Goal: Task Accomplishment & Management: Manage account settings

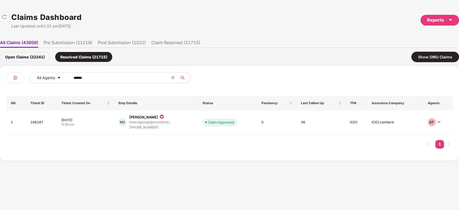
click at [106, 79] on input "******" at bounding box center [121, 78] width 97 height 8
paste input "text"
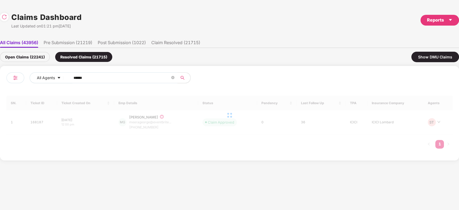
type input "******"
click at [45, 61] on div "Open Claims (22241)" at bounding box center [25, 57] width 50 height 10
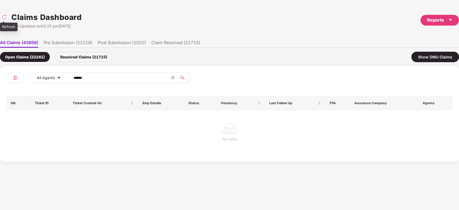
click at [3, 17] on img at bounding box center [4, 16] width 5 height 5
click at [90, 55] on div "Resolved Claims (21721)" at bounding box center [83, 57] width 57 height 10
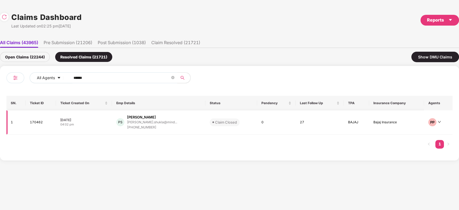
click at [192, 117] on div "PS [PERSON_NAME] [PERSON_NAME].shukla@mind... [PHONE_NUMBER]" at bounding box center [158, 122] width 84 height 15
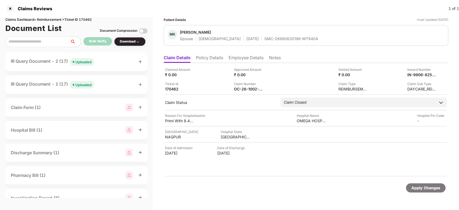
click at [268, 36] on div "GMC-26990630196-MT940A" at bounding box center [291, 38] width 54 height 5
copy div "GMC-26990630196-MT940A"
click at [268, 36] on div "GMC-26990630196-MT940A" at bounding box center [291, 38] width 54 height 5
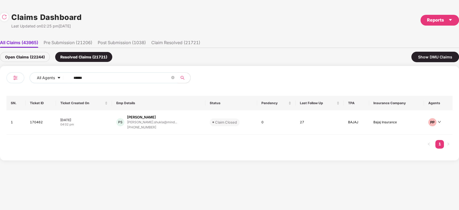
click at [124, 74] on input "******" at bounding box center [121, 78] width 97 height 8
paste input "text"
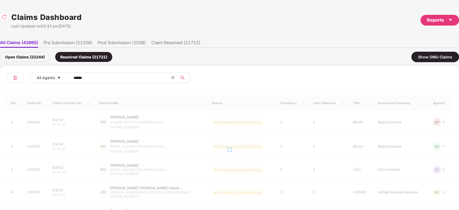
type input "******"
click at [27, 54] on div "Open Claims (22244)" at bounding box center [25, 57] width 50 height 10
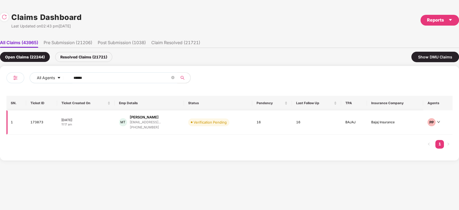
click at [197, 129] on td "Verification Pending" at bounding box center [218, 122] width 68 height 24
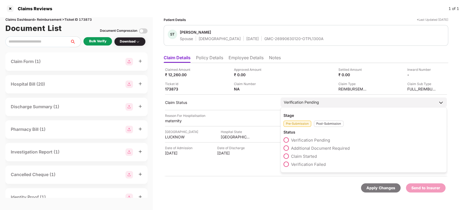
click at [310, 146] on span "Additional Document Required" at bounding box center [320, 148] width 59 height 5
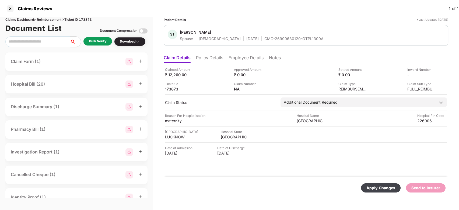
click at [371, 186] on div "Apply Changes" at bounding box center [380, 188] width 29 height 6
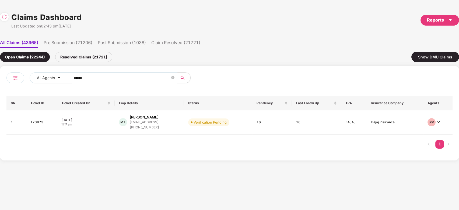
click at [138, 82] on span "******" at bounding box center [122, 77] width 110 height 11
paste input "******"
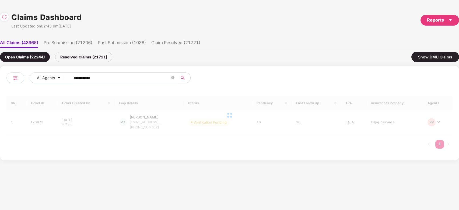
paste input "text"
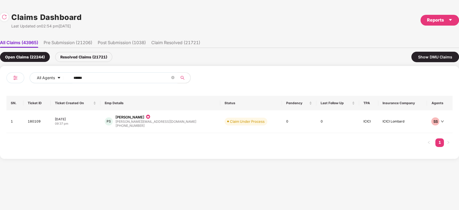
type input "******"
click at [173, 122] on div "PS [PERSON_NAME] [PERSON_NAME][EMAIL_ADDRESS][DOMAIN_NAME] [PHONE_NUMBER]" at bounding box center [160, 122] width 111 height 14
click at [116, 75] on input "******" at bounding box center [121, 78] width 97 height 8
paste input "text"
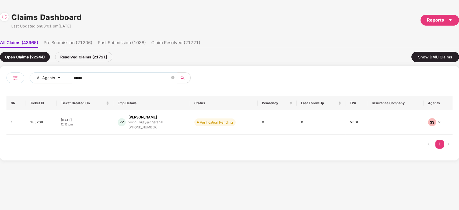
type input "******"
click at [169, 125] on div "VV Vishnu [PERSON_NAME] vishnu.[PERSON_NAME]@tigeranal... [PHONE_NUMBER]" at bounding box center [152, 122] width 68 height 15
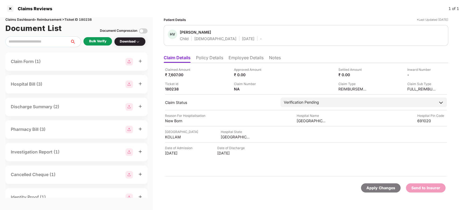
click at [211, 60] on li "Policy Details" at bounding box center [209, 59] width 27 height 8
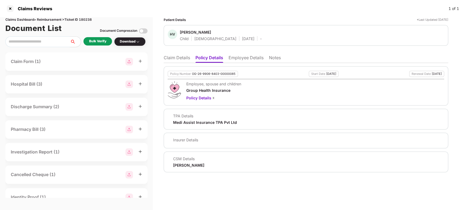
click at [182, 57] on li "Claim Details" at bounding box center [177, 59] width 26 height 8
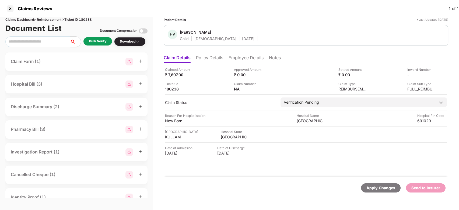
click at [98, 45] on div "Bulk Verify" at bounding box center [97, 41] width 29 height 8
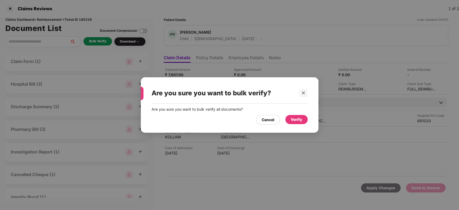
click at [291, 121] on div "Verify" at bounding box center [297, 119] width 12 height 6
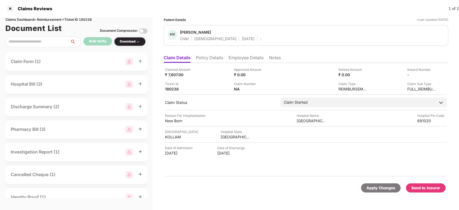
click at [240, 58] on li "Employee Details" at bounding box center [245, 59] width 35 height 8
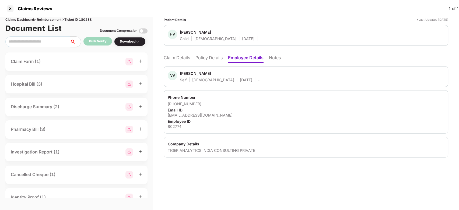
click at [186, 74] on div "[PERSON_NAME]" at bounding box center [195, 73] width 31 height 5
copy div "[DEMOGRAPHIC_DATA]"
click at [176, 57] on li "Claim Details" at bounding box center [177, 59] width 26 height 8
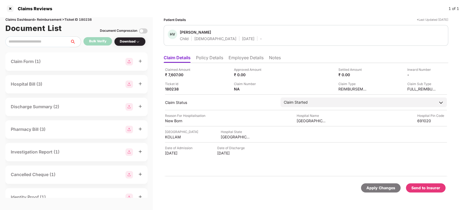
click at [234, 54] on ul "Claim Details Policy Details Employee Details Notes" at bounding box center [306, 57] width 284 height 11
click at [235, 56] on li "Employee Details" at bounding box center [245, 59] width 35 height 8
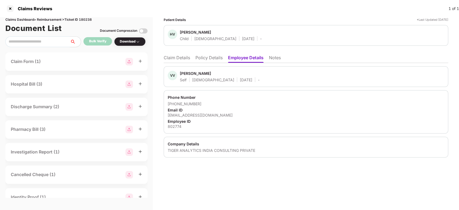
click at [179, 58] on li "Claim Details" at bounding box center [177, 59] width 26 height 8
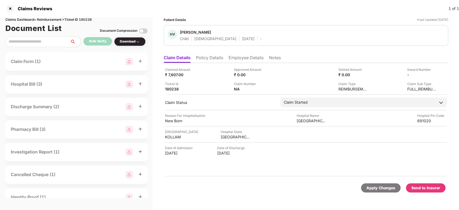
click at [245, 57] on li "Employee Details" at bounding box center [245, 59] width 35 height 8
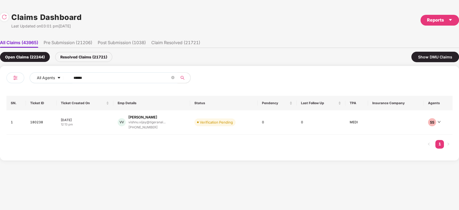
click at [133, 74] on input "******" at bounding box center [121, 78] width 97 height 8
paste input "text"
type input "******"
click at [183, 117] on div "MT Mohan [PERSON_NAME].[PERSON_NAME]@tigeran... [PHONE_NUMBER]" at bounding box center [155, 122] width 86 height 15
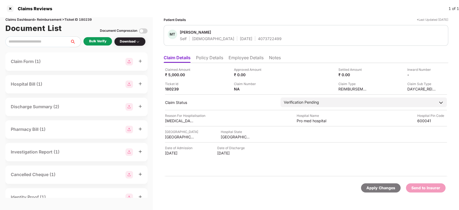
click at [95, 43] on div "Bulk Verify" at bounding box center [97, 41] width 17 height 5
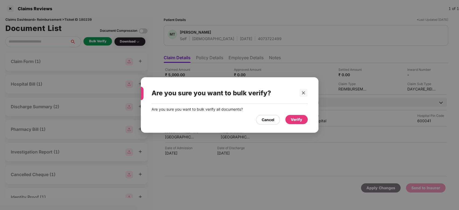
click at [289, 115] on div "Verify" at bounding box center [296, 119] width 22 height 9
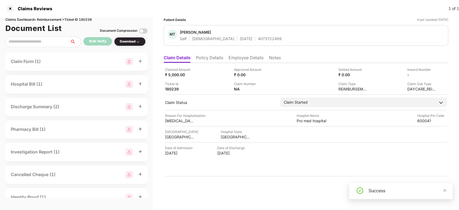
drag, startPoint x: 444, startPoint y: 191, endPoint x: 439, endPoint y: 182, distance: 10.0
click at [439, 182] on body "Claims Reviews 1 of 1 Claims Dashboard > Reimbursement > Ticket ID 180239 Docum…" at bounding box center [229, 105] width 459 height 210
click at [439, 182] on div "Apply Changes Send to Insurer" at bounding box center [306, 187] width 284 height 23
click at [445, 190] on icon "close" at bounding box center [445, 190] width 4 height 4
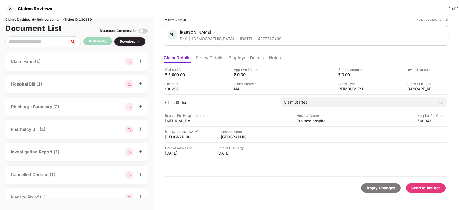
click at [422, 170] on div "Claimed Amount ₹ 5,000.00 Approved Amount ₹ 0.00 Settled Amount ₹ 0.00 Inward N…" at bounding box center [306, 120] width 284 height 114
click at [435, 188] on div "Send to Insurer" at bounding box center [425, 188] width 29 height 6
click at [254, 63] on div "Claimed Amount ₹ 5,000.00 Approved Amount ₹ 0.00 Settled Amount ₹ 0.00 Inward N…" at bounding box center [306, 120] width 284 height 114
click at [250, 58] on li "Employee Details" at bounding box center [245, 59] width 35 height 8
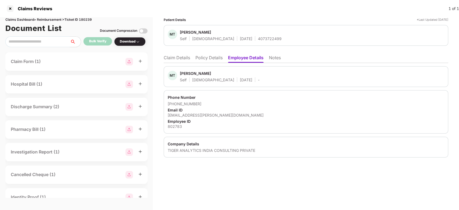
click at [189, 73] on div "[PERSON_NAME]" at bounding box center [195, 73] width 31 height 5
copy div "Mohan"
drag, startPoint x: 174, startPoint y: 53, endPoint x: 174, endPoint y: 58, distance: 4.8
click at [174, 58] on ul "Claim Details Policy Details Employee Details Notes" at bounding box center [306, 57] width 284 height 11
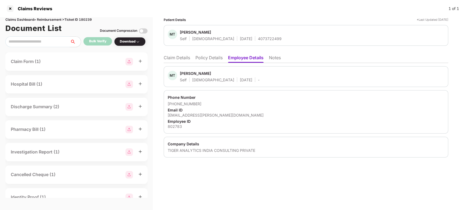
click at [174, 58] on li "Claim Details" at bounding box center [177, 59] width 26 height 8
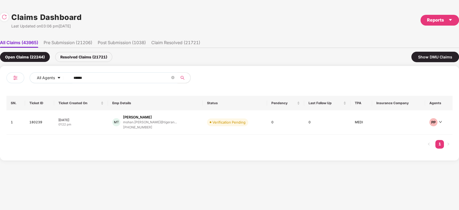
click at [120, 81] on input "******" at bounding box center [121, 78] width 97 height 8
paste input "text"
type input "******"
click at [175, 119] on div "[PERSON_NAME] [PERSON_NAME].[PERSON_NAME]@tiger... [PHONE_NUMBER]" at bounding box center [157, 122] width 97 height 15
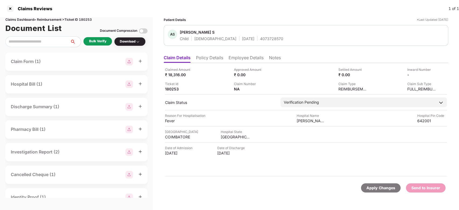
click at [99, 39] on div "Bulk Verify" at bounding box center [97, 41] width 17 height 5
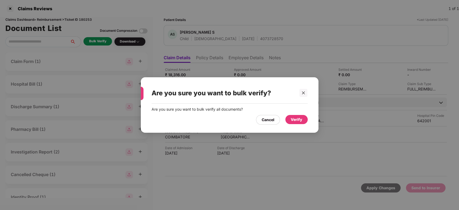
click at [303, 121] on div "Verify" at bounding box center [296, 119] width 22 height 9
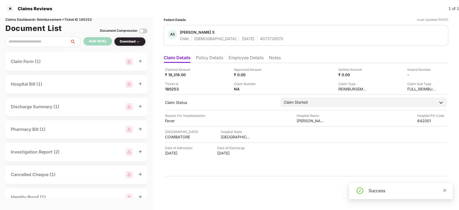
click at [443, 188] on icon "close" at bounding box center [445, 190] width 4 height 4
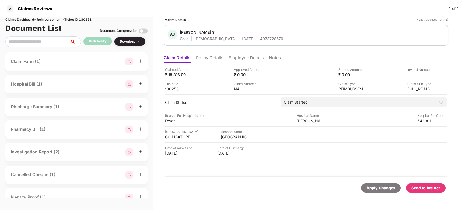
click at [436, 188] on div "Send to Insurer" at bounding box center [425, 188] width 29 height 6
click at [239, 55] on ul "Claim Details Policy Details Employee Details Notes" at bounding box center [306, 57] width 284 height 11
click at [239, 55] on li "Employee Details" at bounding box center [245, 59] width 35 height 8
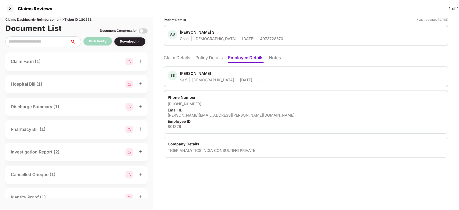
click at [181, 72] on div "[PERSON_NAME]" at bounding box center [195, 73] width 31 height 5
copy div "[PERSON_NAME]"
click at [179, 58] on li "Claim Details" at bounding box center [177, 59] width 26 height 8
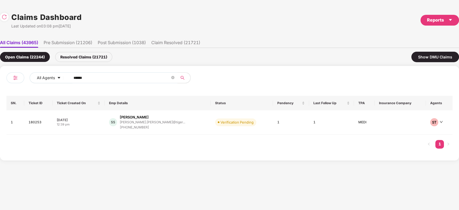
click at [130, 81] on input "******" at bounding box center [121, 78] width 97 height 8
paste input "text"
type input "******"
click at [177, 117] on div "AR [PERSON_NAME] [PERSON_NAME][EMAIL_ADDRESS][DOMAIN_NAME] [PHONE_NUMBER]" at bounding box center [154, 122] width 86 height 14
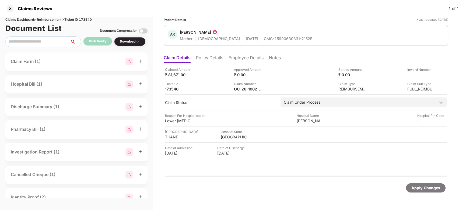
click at [264, 38] on div "GMC-25990630331-2152E" at bounding box center [288, 38] width 48 height 5
copy div "GMC-25990630331-2152E"
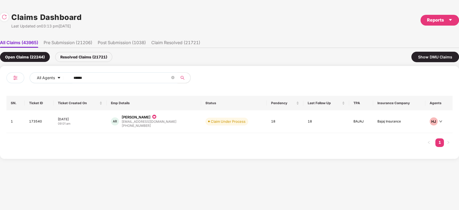
click at [103, 79] on input "******" at bounding box center [121, 78] width 97 height 8
paste input "text"
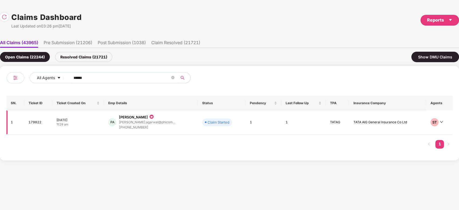
type input "******"
click at [177, 126] on div "PA [PERSON_NAME] [PERSON_NAME].agarwal@phicom... [PHONE_NUMBER]" at bounding box center [150, 122] width 85 height 15
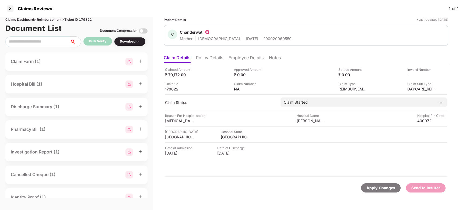
click at [237, 61] on li "Employee Details" at bounding box center [245, 59] width 35 height 8
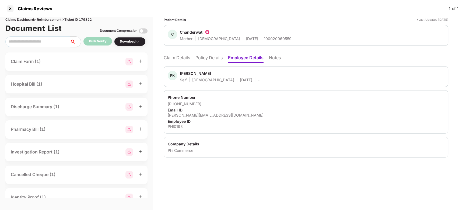
click at [177, 60] on li "Claim Details" at bounding box center [177, 59] width 26 height 8
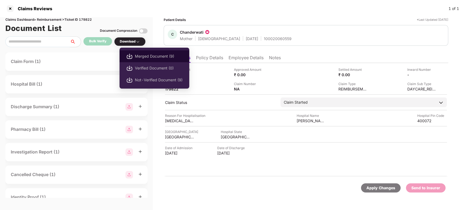
click at [158, 57] on span "Merged Document (9)" at bounding box center [159, 56] width 48 height 6
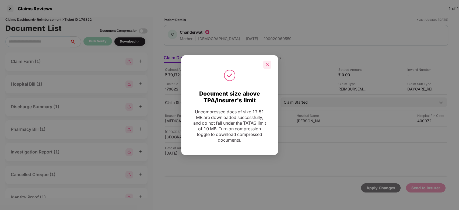
click at [267, 64] on icon "close" at bounding box center [267, 64] width 3 height 3
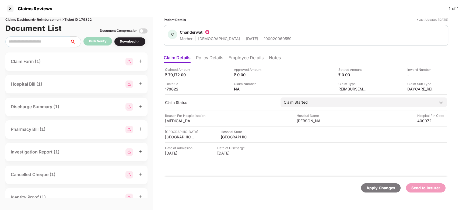
click at [143, 31] on img at bounding box center [143, 31] width 9 height 9
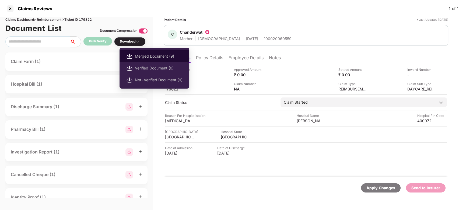
click at [148, 54] on span "Merged Document (9)" at bounding box center [159, 56] width 48 height 6
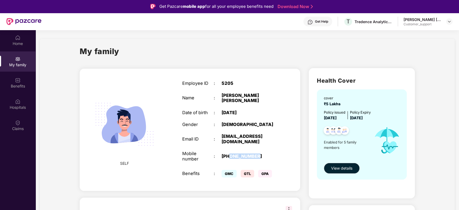
drag, startPoint x: 228, startPoint y: 148, endPoint x: 260, endPoint y: 147, distance: 31.8
click at [260, 154] on div "+919373517943" at bounding box center [248, 156] width 55 height 5
copy div "9373517943"
click at [30, 41] on div "Home" at bounding box center [18, 43] width 36 height 5
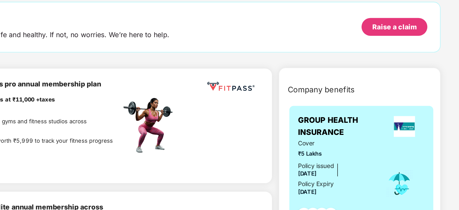
scroll to position [4, 0]
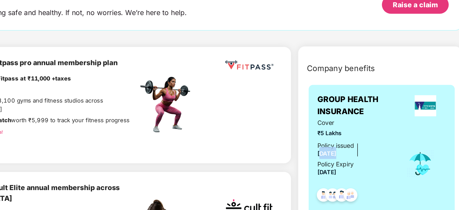
drag, startPoint x: 325, startPoint y: 161, endPoint x: 352, endPoint y: 159, distance: 27.0
click at [352, 159] on div "Policy issued 30 Aug 2025 Policy Expiry 29 Aug 2026" at bounding box center [348, 164] width 48 height 23
drag, startPoint x: 320, startPoint y: 172, endPoint x: 351, endPoint y: 178, distance: 32.0
click at [351, 178] on div "GROUP HEALTH INSURANCE Cover ₹5 Lakhs Policy issued 30 Aug 2025 Policy Expiry 2…" at bounding box center [363, 169] width 91 height 102
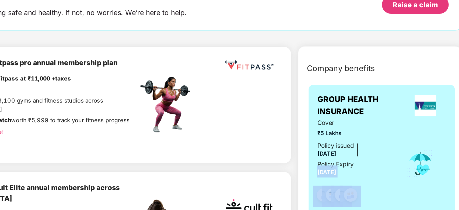
click at [335, 174] on span "29 Aug 2026" at bounding box center [330, 172] width 12 height 4
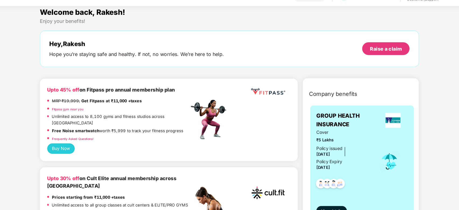
scroll to position [0, 0]
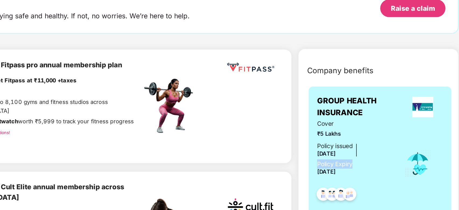
drag, startPoint x: 324, startPoint y: 164, endPoint x: 347, endPoint y: 165, distance: 23.2
click at [347, 165] on div "Policy issued 30 Aug 2025 Policy Expiry 29 Aug 2026" at bounding box center [348, 164] width 48 height 23
click at [335, 160] on span "30 Aug 2025" at bounding box center [330, 160] width 12 height 4
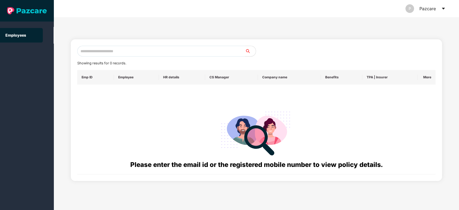
click at [155, 47] on input "text" at bounding box center [161, 51] width 168 height 11
paste input "**********"
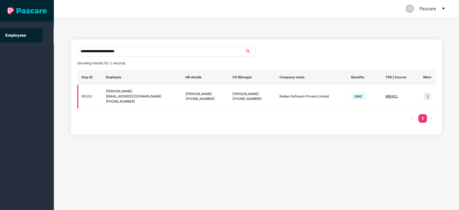
type input "**********"
click at [384, 95] on td "MBHICL" at bounding box center [399, 96] width 37 height 24
click at [385, 95] on span "MBHICL" at bounding box center [391, 96] width 13 height 4
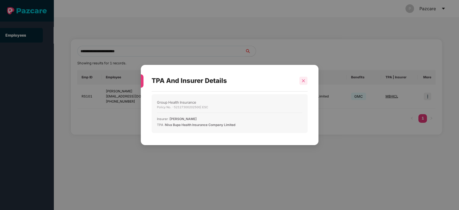
click at [305, 82] on icon "close" at bounding box center [303, 81] width 4 height 4
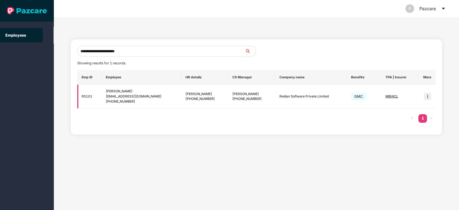
click at [423, 96] on img at bounding box center [427, 97] width 8 height 8
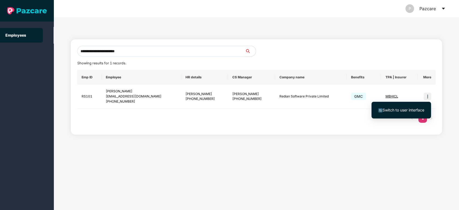
click at [411, 109] on span "Switch to user interface" at bounding box center [403, 110] width 42 height 5
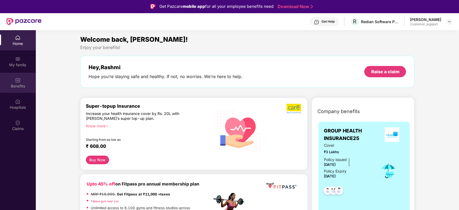
click at [26, 86] on div "Benefits" at bounding box center [18, 85] width 36 height 5
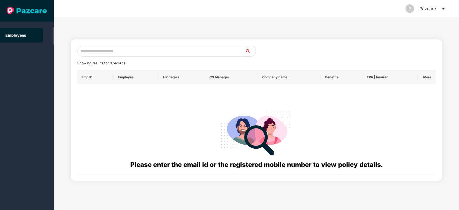
paste input "**********"
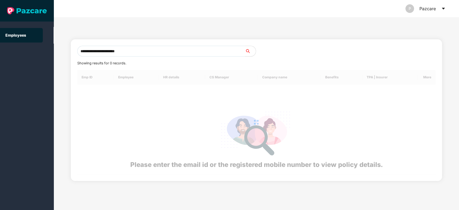
click at [176, 48] on input "**********" at bounding box center [161, 51] width 168 height 11
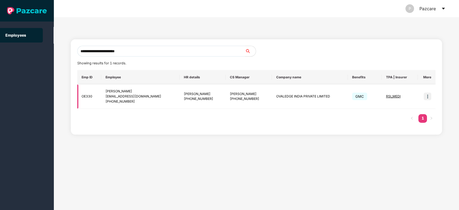
type input "**********"
click at [426, 95] on img at bounding box center [427, 97] width 8 height 8
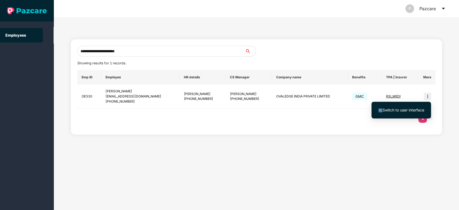
click at [394, 105] on li "Switch to user interface" at bounding box center [400, 109] width 59 height 11
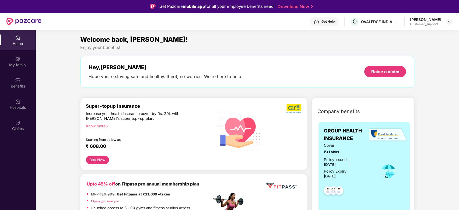
click at [18, 91] on div "Benefits" at bounding box center [18, 83] width 36 height 20
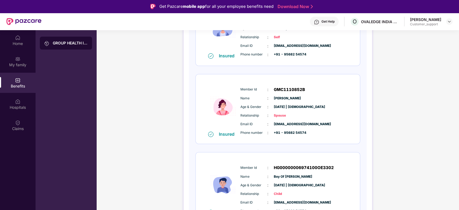
scroll to position [114, 0]
click at [280, 98] on span "Hina Saifi" at bounding box center [287, 97] width 27 height 5
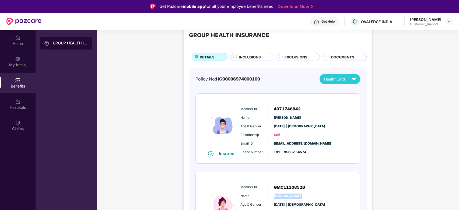
scroll to position [0, 0]
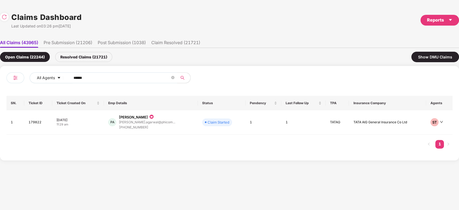
click at [143, 70] on div "All Agents ****** SN. Ticket ID Ticket Created On Emp Details Status Pendency L…" at bounding box center [229, 113] width 459 height 94
click at [114, 81] on input "******" at bounding box center [121, 78] width 97 height 8
paste input "text"
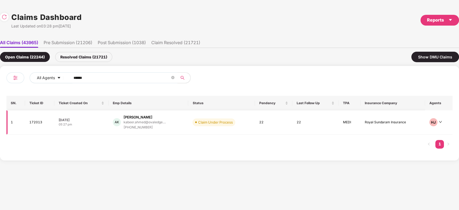
type input "******"
click at [190, 119] on td "Claim Under Process" at bounding box center [221, 122] width 67 height 24
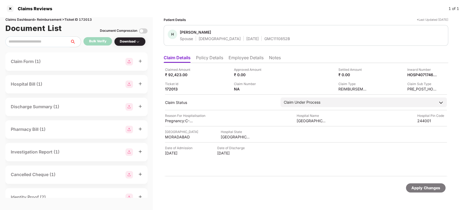
click at [204, 57] on li "Policy Details" at bounding box center [209, 59] width 27 height 8
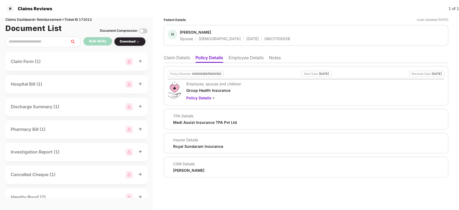
click at [182, 58] on li "Claim Details" at bounding box center [177, 59] width 26 height 8
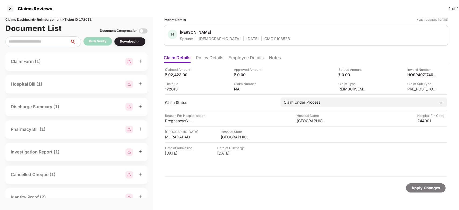
click at [213, 60] on li "Policy Details" at bounding box center [209, 59] width 27 height 8
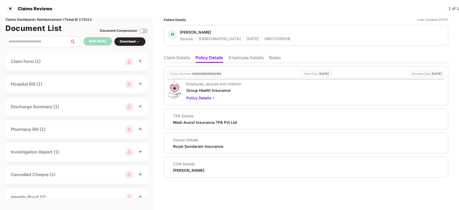
click at [170, 56] on li "Claim Details" at bounding box center [177, 59] width 26 height 8
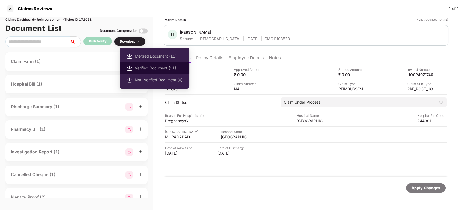
click at [159, 68] on span "Verified Document (11)" at bounding box center [159, 68] width 48 height 6
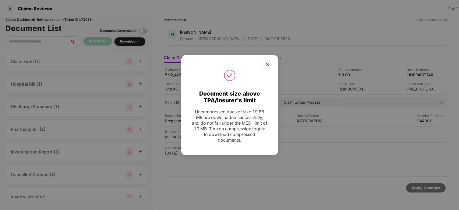
click at [267, 64] on icon "close" at bounding box center [267, 64] width 3 height 3
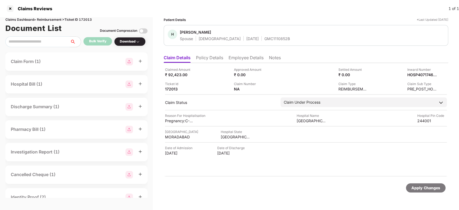
click at [213, 62] on li "Policy Details" at bounding box center [209, 59] width 27 height 8
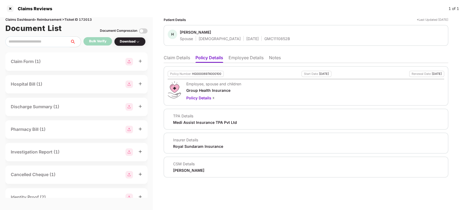
click at [179, 63] on div "Policy Number HG00006974000100 Start Date 13 Mar 2025 Renewal Date 12 Mar 2026 …" at bounding box center [306, 120] width 284 height 114
click at [179, 62] on li "Claim Details" at bounding box center [177, 59] width 26 height 8
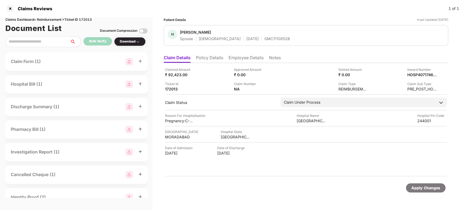
click at [239, 55] on li "Employee Details" at bounding box center [245, 59] width 35 height 8
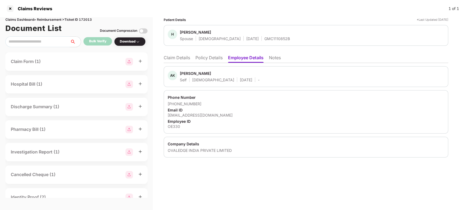
click at [199, 116] on div "kabeer.ahmed@ovaledge.com" at bounding box center [306, 114] width 276 height 5
copy div "kabeer.ahmed@ovaledge.com"
click at [199, 116] on div "kabeer.ahmed@ovaledge.com" at bounding box center [306, 114] width 276 height 5
click at [201, 59] on li "Policy Details" at bounding box center [208, 59] width 27 height 8
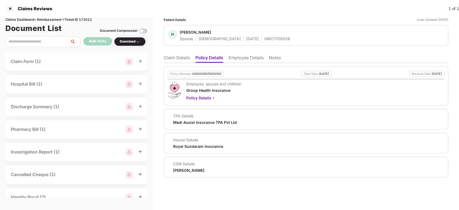
click at [175, 60] on li "Claim Details" at bounding box center [177, 59] width 26 height 8
